Goal: Use online tool/utility: Utilize a website feature to perform a specific function

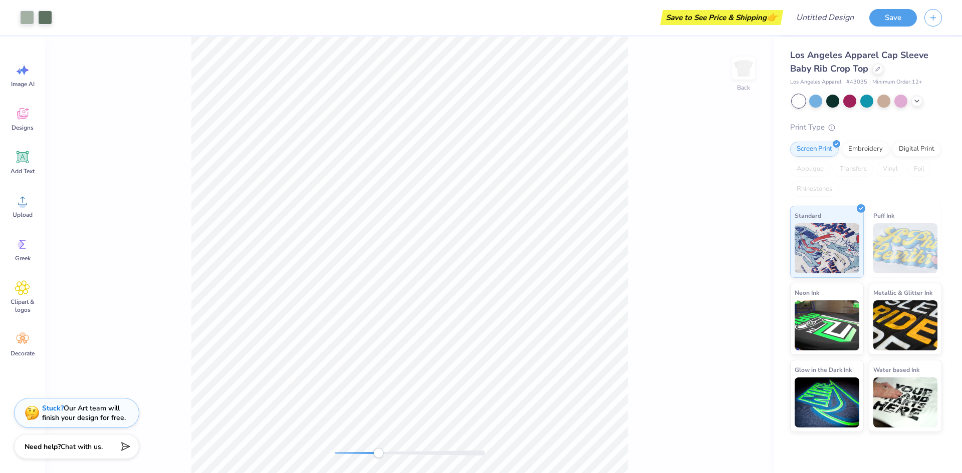
drag, startPoint x: 336, startPoint y: 454, endPoint x: 378, endPoint y: 454, distance: 42.1
click at [378, 454] on div "Accessibility label" at bounding box center [378, 453] width 10 height 10
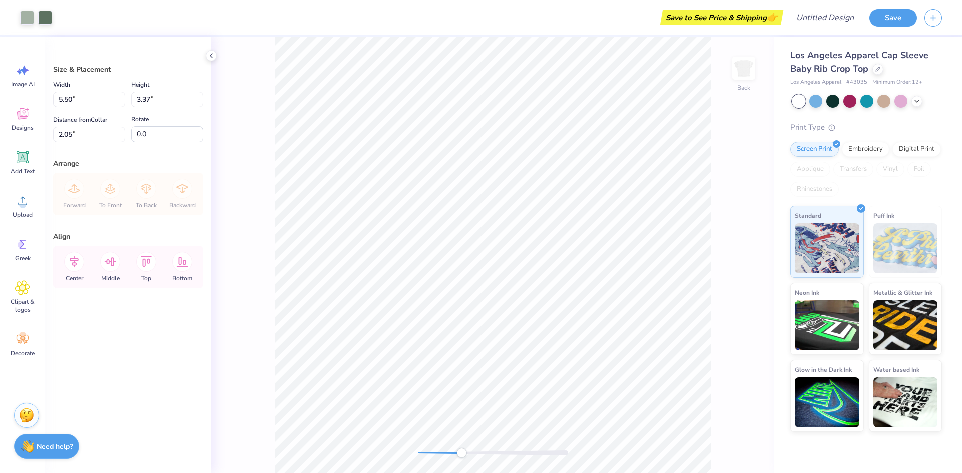
click at [260, 54] on div "Back" at bounding box center [492, 255] width 563 height 437
click at [426, 356] on li "Ungroup" at bounding box center [442, 358] width 79 height 20
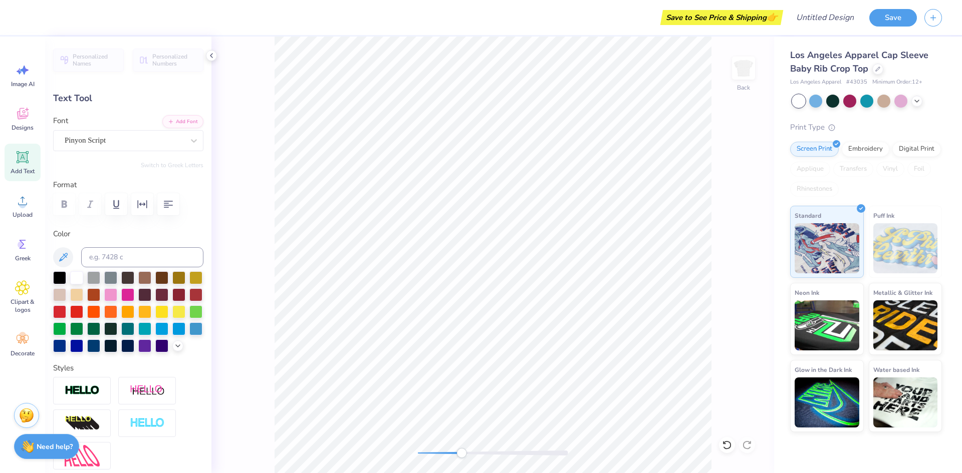
scroll to position [9, 2]
type textarea "Pi` Beta Phi"
type textarea "Phi Sigma Sigma"
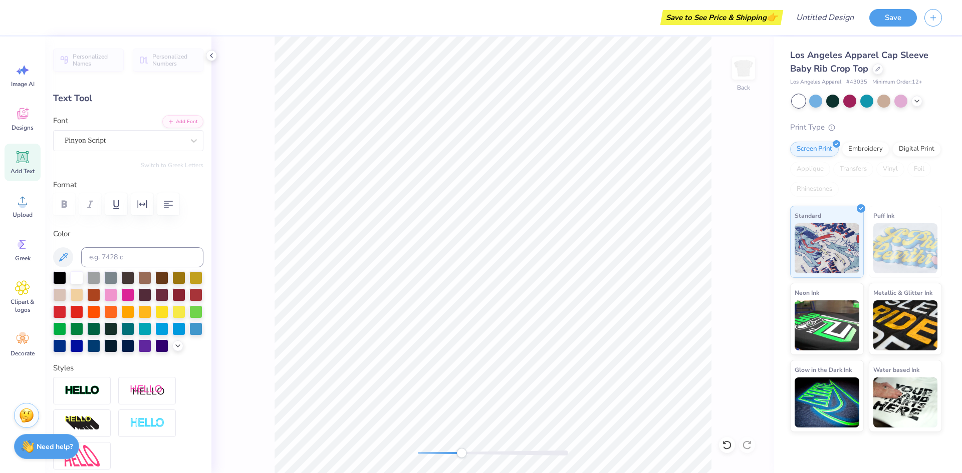
type input "4.75"
type input "0.81"
type input "3.33"
type input "4.54"
type input "0.77"
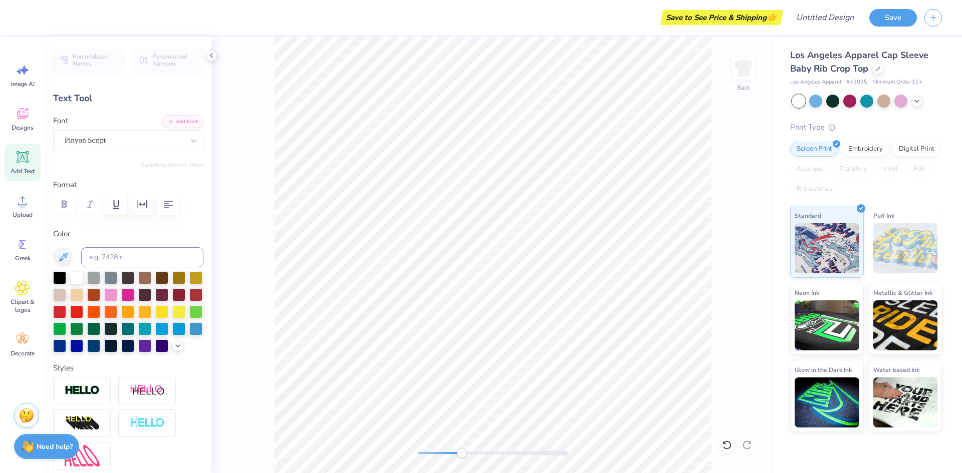
type input "3.40"
click at [740, 181] on div "Back" at bounding box center [492, 255] width 563 height 437
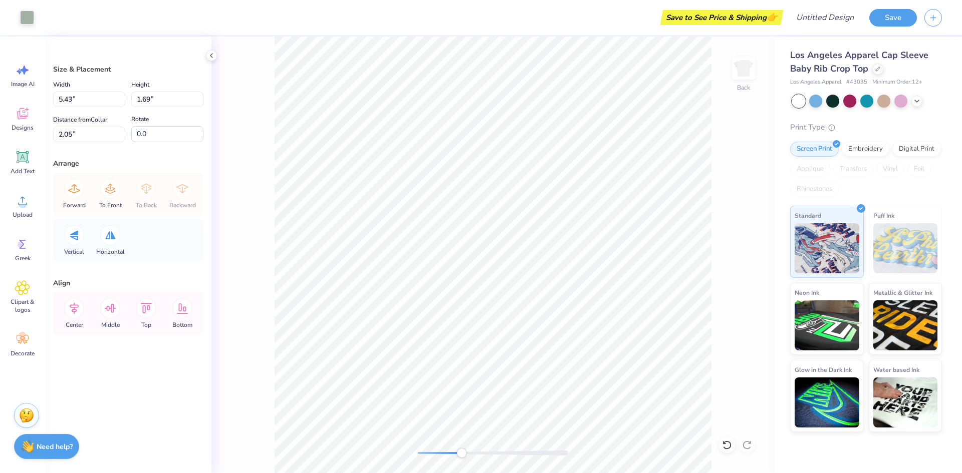
click at [747, 116] on div "Back" at bounding box center [492, 255] width 563 height 437
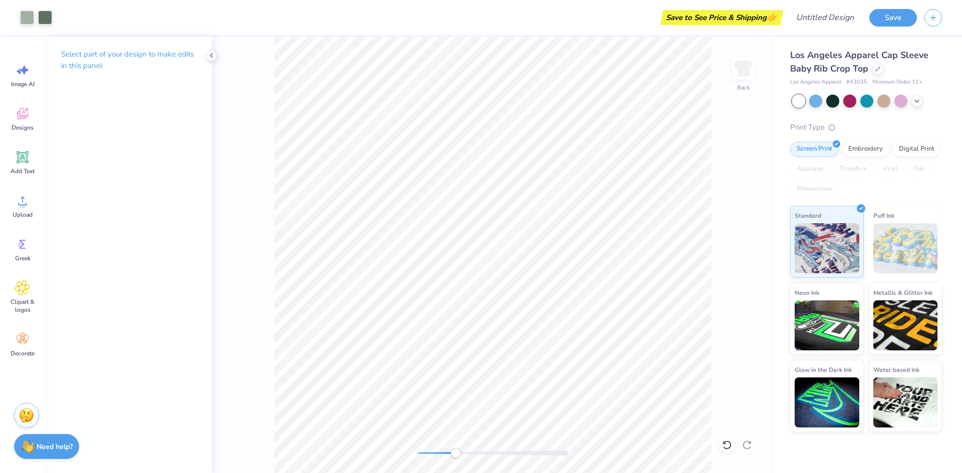
drag, startPoint x: 420, startPoint y: 456, endPoint x: 455, endPoint y: 451, distance: 35.4
click at [455, 451] on div "Accessibility label" at bounding box center [455, 453] width 10 height 10
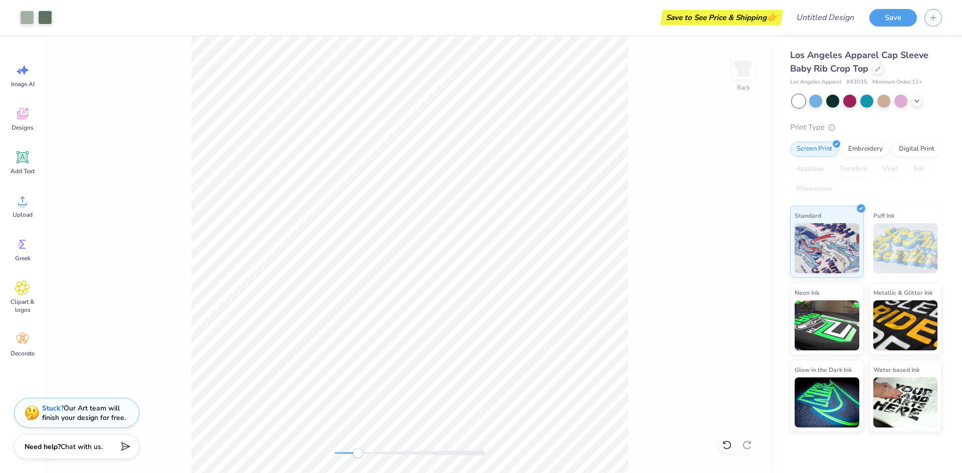
drag, startPoint x: 350, startPoint y: 455, endPoint x: 358, endPoint y: 454, distance: 7.7
click at [358, 454] on div "Accessibility label" at bounding box center [358, 453] width 10 height 10
drag, startPoint x: 337, startPoint y: 455, endPoint x: 373, endPoint y: 458, distance: 36.2
click at [373, 458] on div "Accessibility label" at bounding box center [373, 453] width 10 height 10
drag, startPoint x: 376, startPoint y: 454, endPoint x: 376, endPoint y: 449, distance: 5.5
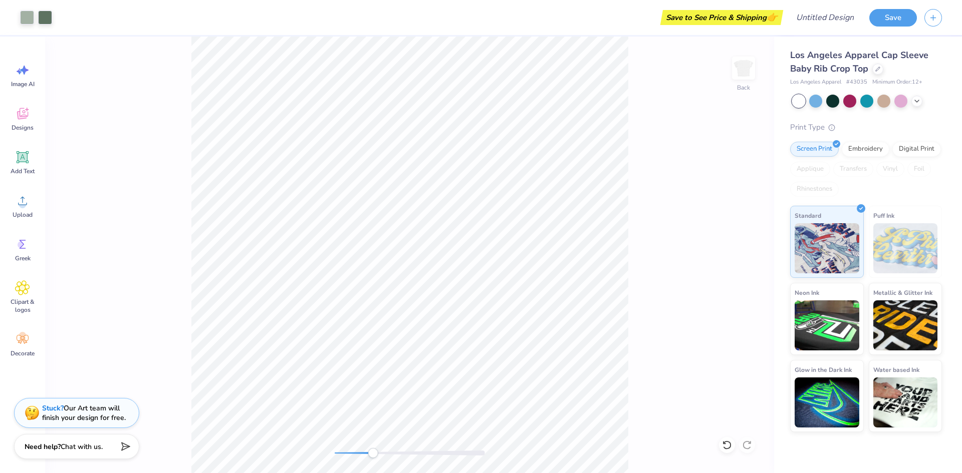
click at [372, 454] on div "Accessibility label" at bounding box center [373, 453] width 10 height 10
click at [490, 442] on div "Back" at bounding box center [409, 255] width 729 height 437
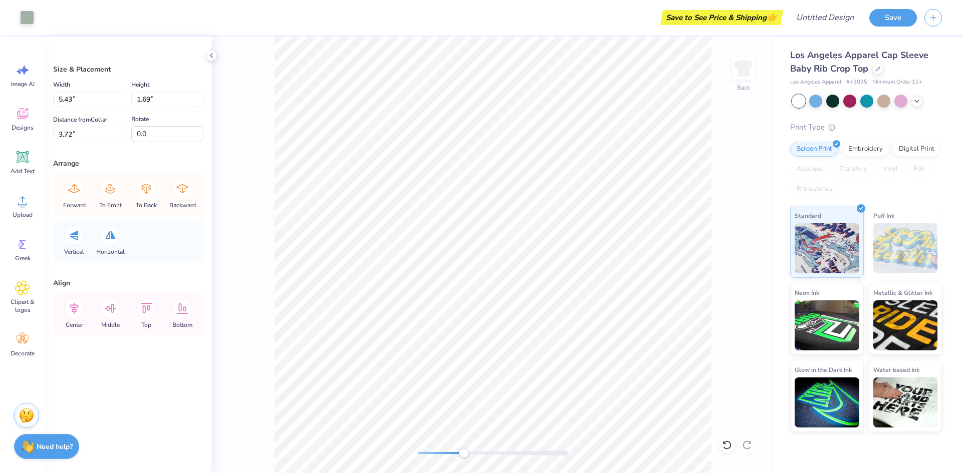
click at [463, 467] on div "Back" at bounding box center [492, 255] width 563 height 437
click at [747, 125] on div "Back" at bounding box center [492, 255] width 563 height 437
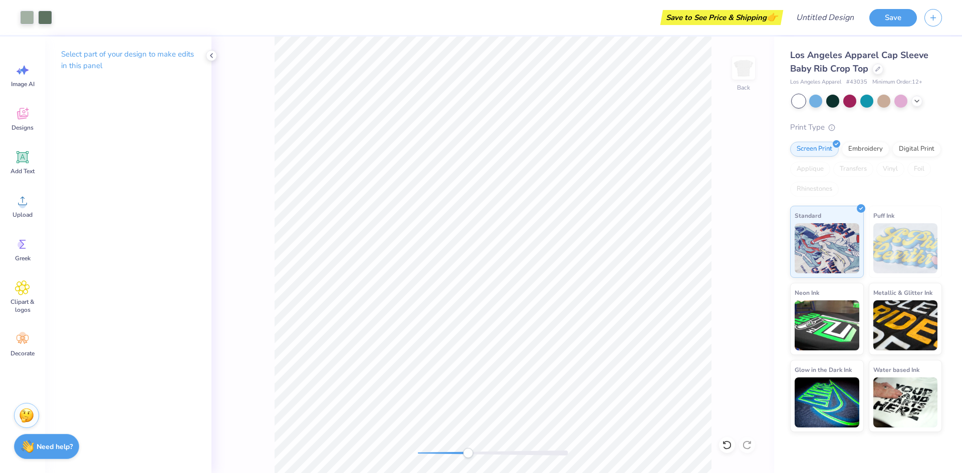
click at [468, 453] on div "Accessibility label" at bounding box center [468, 453] width 10 height 10
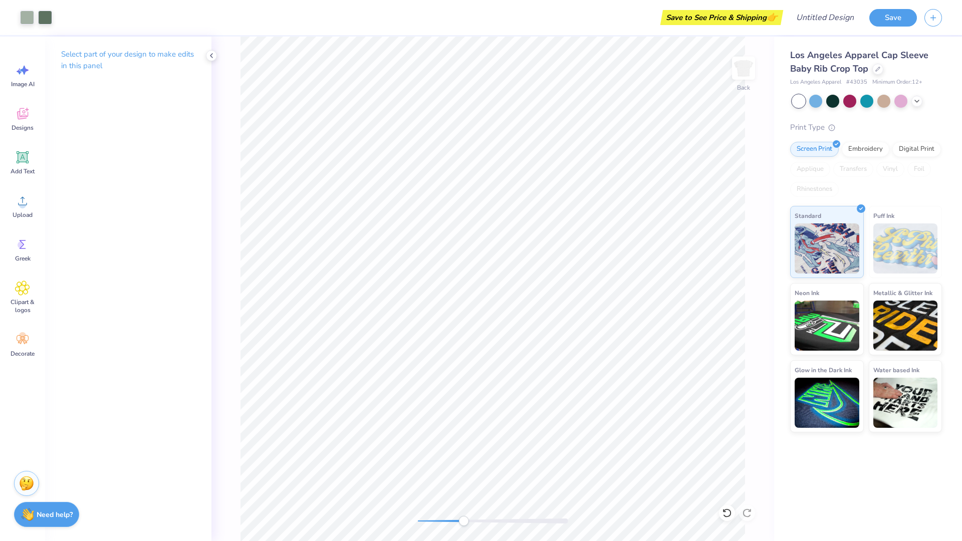
drag, startPoint x: 414, startPoint y: 521, endPoint x: 463, endPoint y: 523, distance: 49.1
click at [463, 473] on div "Accessibility label" at bounding box center [463, 521] width 10 height 10
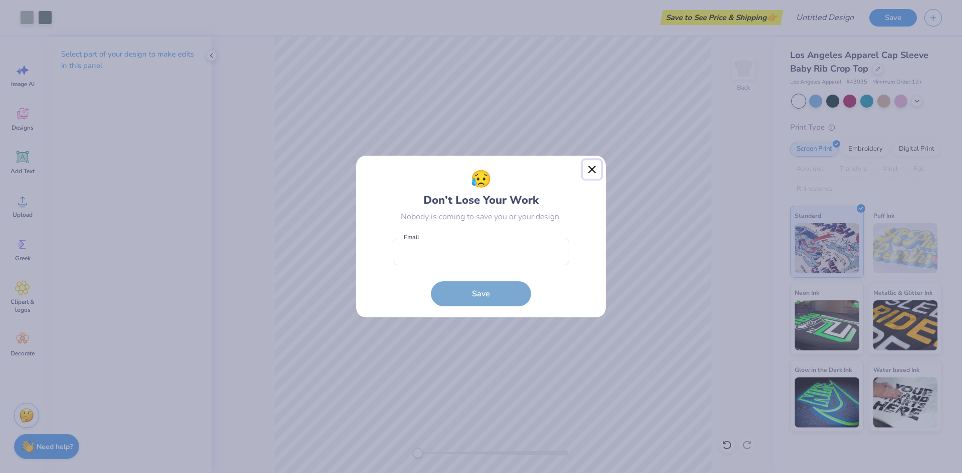
click at [585, 174] on button "Close" at bounding box center [592, 169] width 19 height 19
